Goal: Find specific page/section: Find specific page/section

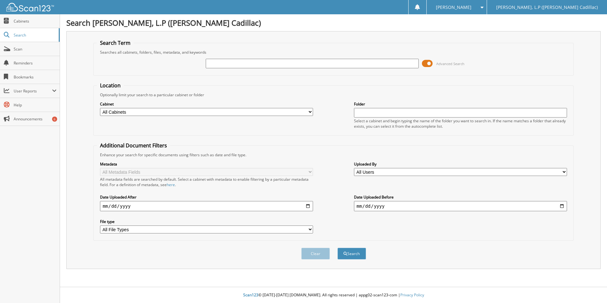
click at [242, 65] on input "text" at bounding box center [312, 64] width 213 height 10
type input "66630"
click at [337, 248] on button "Search" at bounding box center [351, 254] width 29 height 12
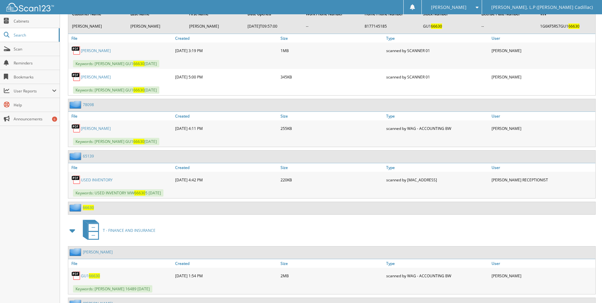
scroll to position [1238, 0]
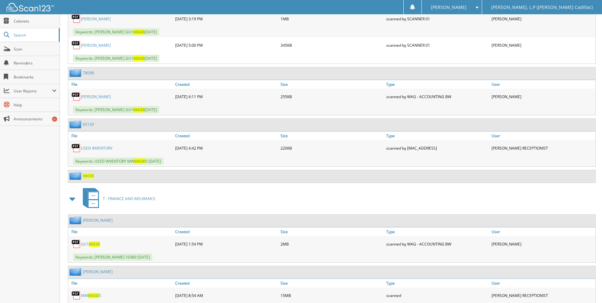
click at [89, 177] on span "66630" at bounding box center [88, 175] width 11 height 5
